Goal: Task Accomplishment & Management: Use online tool/utility

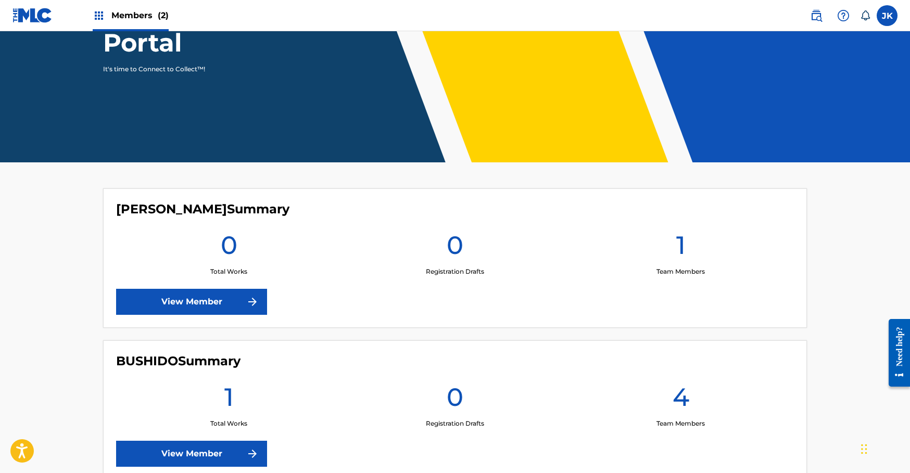
scroll to position [207, 0]
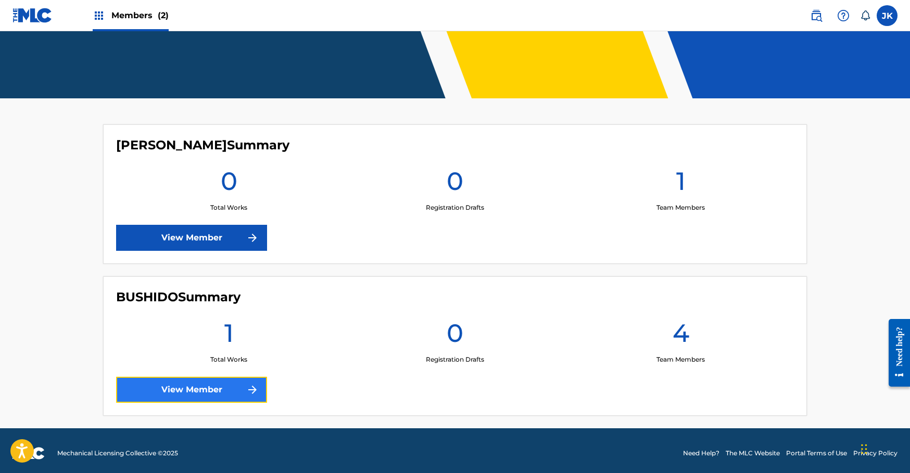
click at [215, 395] on link "View Member" at bounding box center [191, 390] width 151 height 26
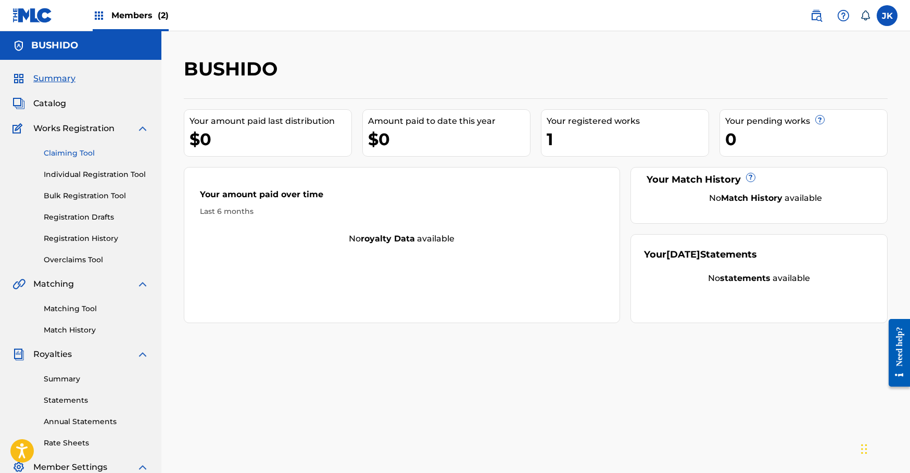
click at [82, 153] on link "Claiming Tool" at bounding box center [96, 153] width 105 height 11
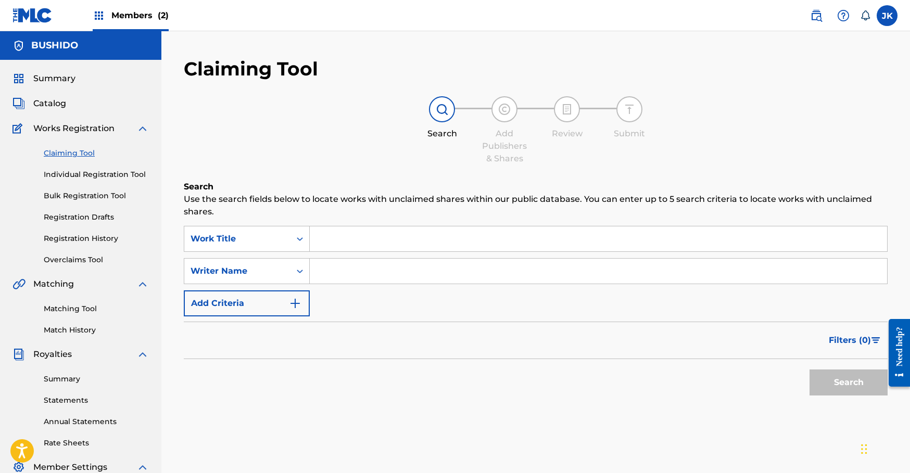
click at [330, 267] on input "Search Form" at bounding box center [598, 271] width 577 height 25
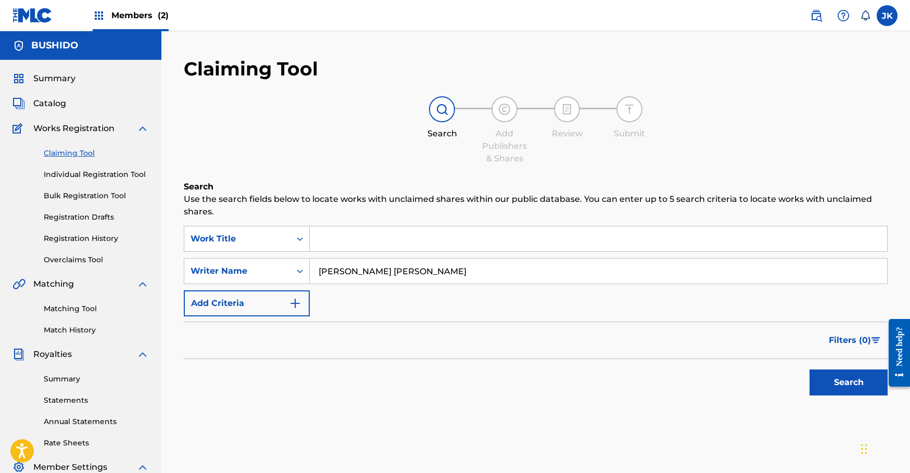
type input "[PERSON_NAME] [PERSON_NAME]"
click at [809, 370] on button "Search" at bounding box center [848, 383] width 78 height 26
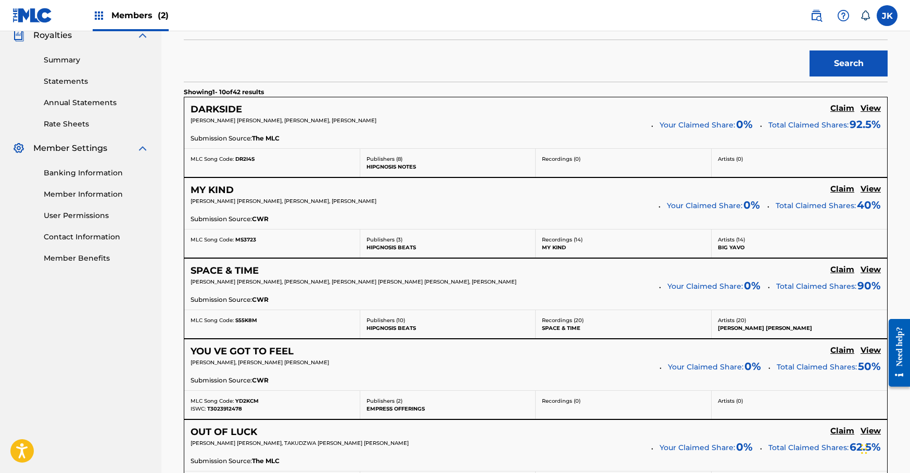
scroll to position [332, 0]
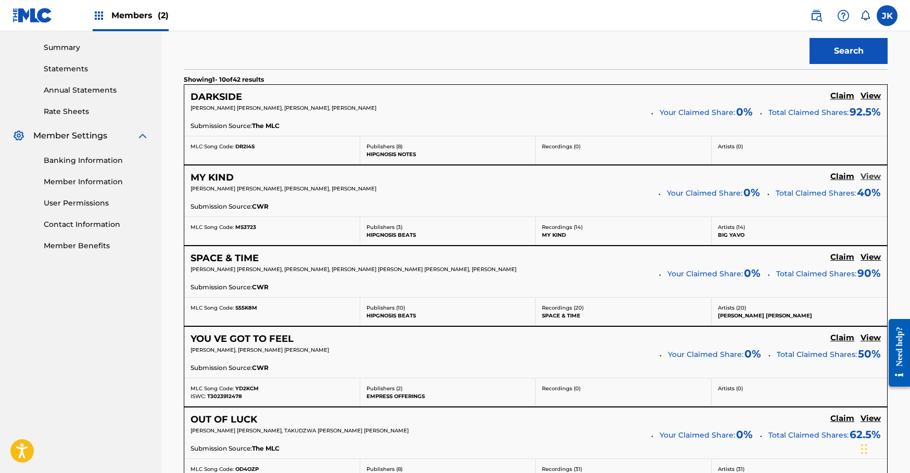
click at [872, 172] on h5 "View" at bounding box center [871, 177] width 20 height 10
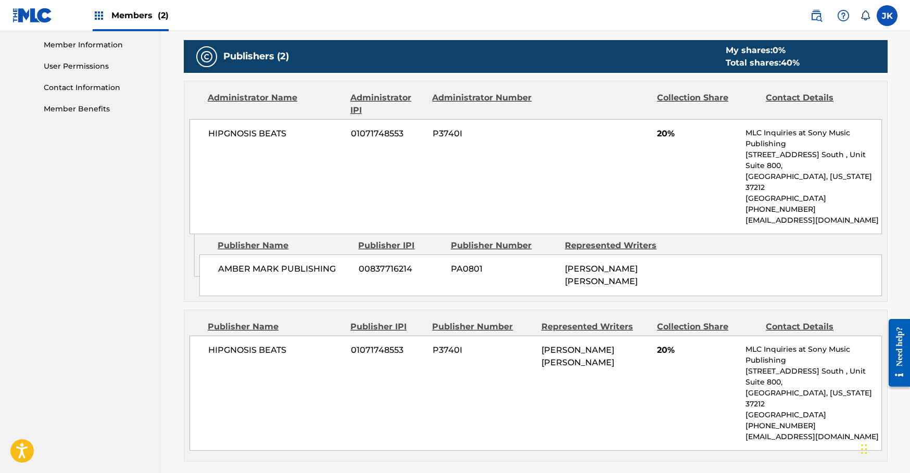
scroll to position [469, 0]
